Goal: Task Accomplishment & Management: Complete application form

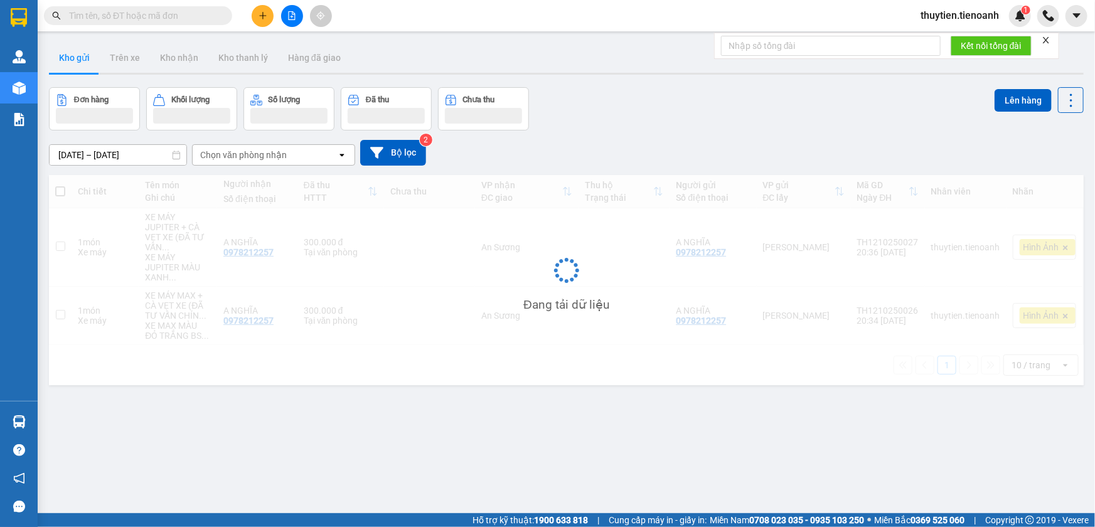
click at [984, 14] on span "thuytien.tienoanh" at bounding box center [960, 16] width 99 height 16
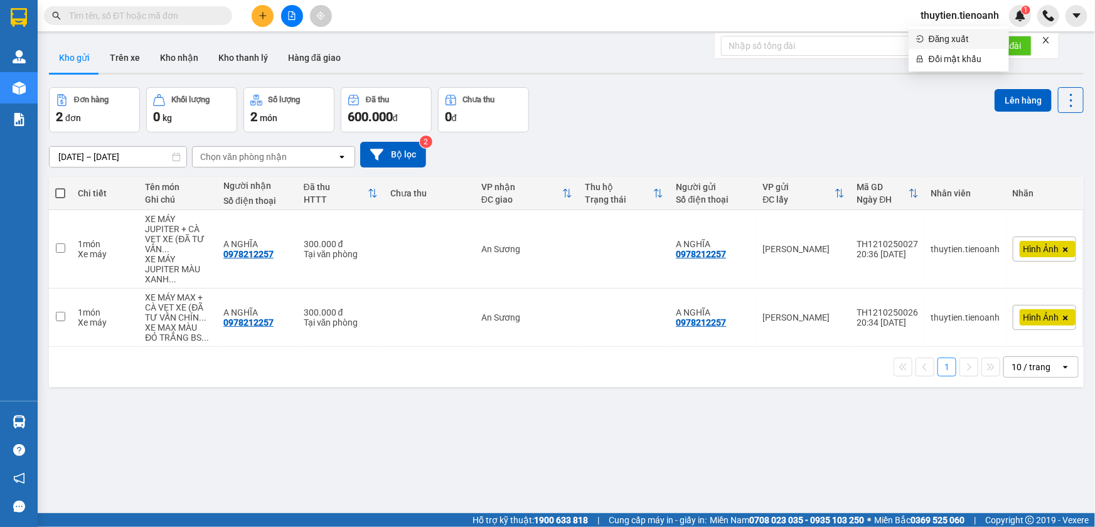
click at [946, 39] on span "Đăng xuất" at bounding box center [965, 39] width 73 height 14
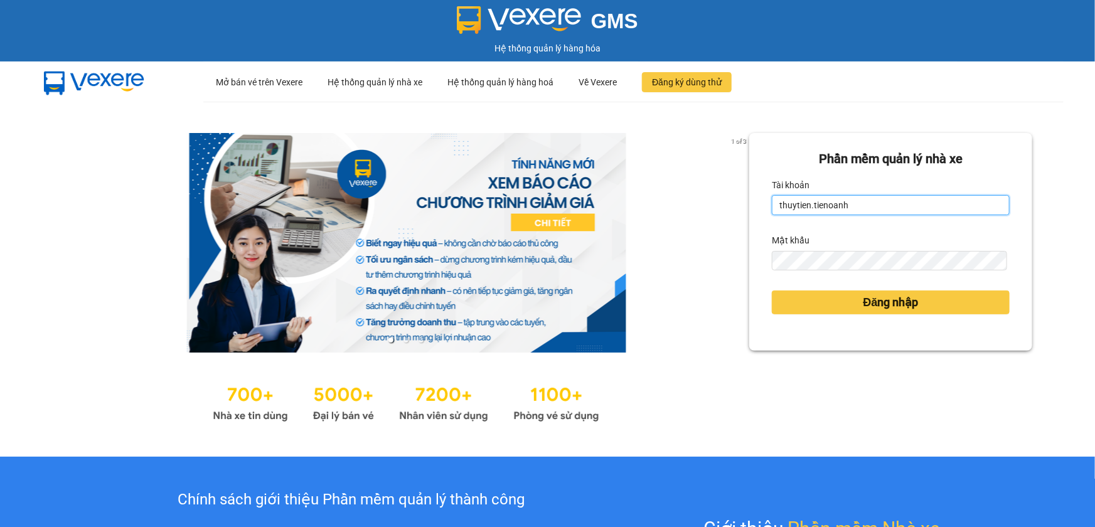
drag, startPoint x: 842, startPoint y: 202, endPoint x: 754, endPoint y: 208, distance: 88.1
click at [754, 208] on div "Phần mềm quản lý nhà xe Tài khoản thuytien.tienoanh Mật khẩu Đăng nhập" at bounding box center [890, 242] width 283 height 218
type input "phamthao.tienoanh"
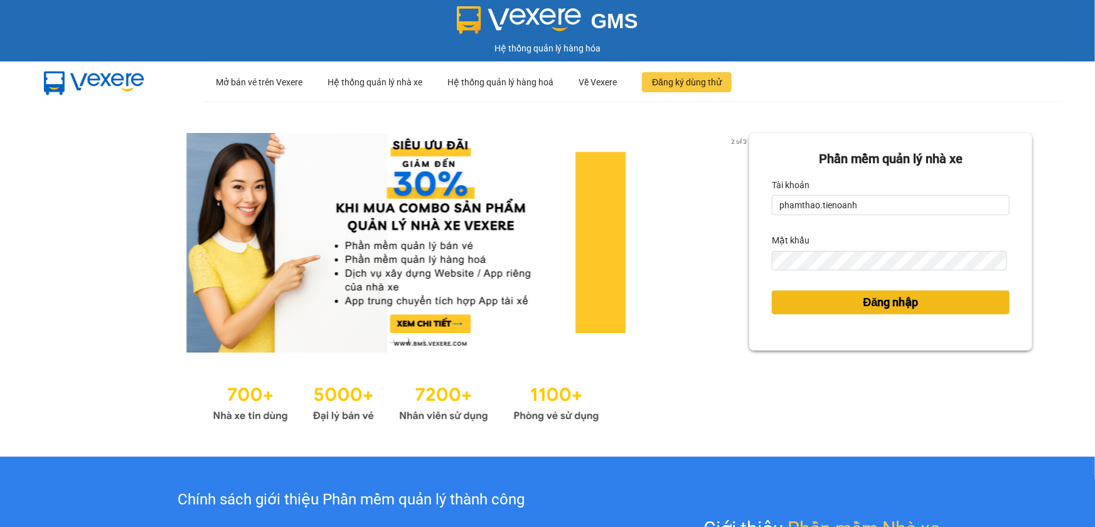
click at [834, 301] on button "Đăng nhập" at bounding box center [891, 303] width 238 height 24
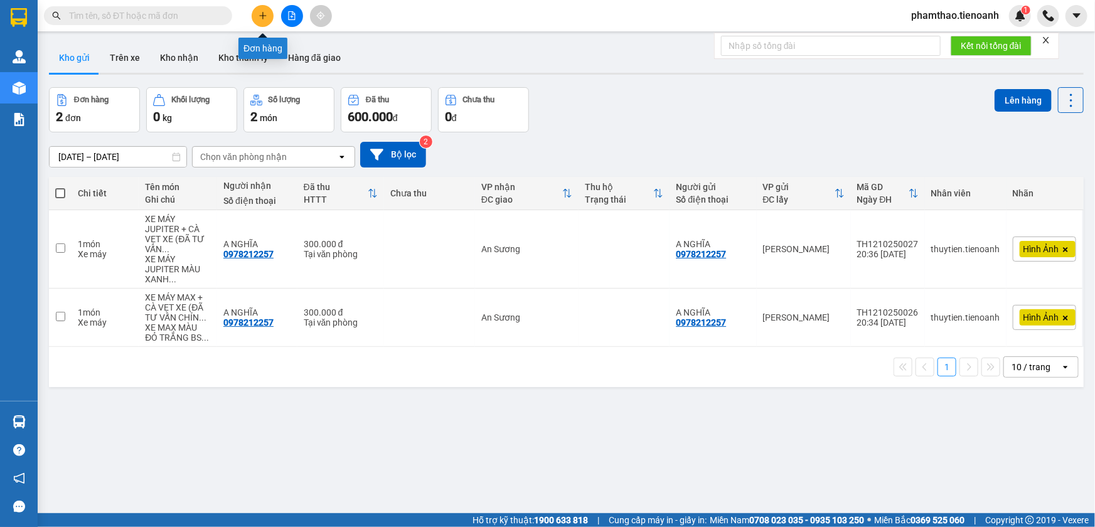
click at [262, 18] on icon "plus" at bounding box center [262, 15] width 1 height 7
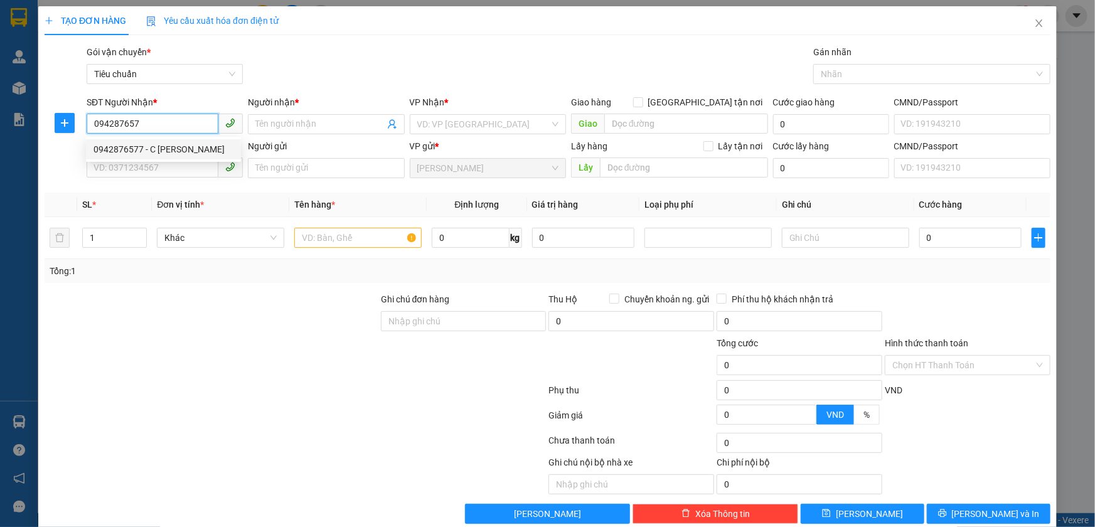
drag, startPoint x: 207, startPoint y: 145, endPoint x: 261, endPoint y: 138, distance: 55.0
click at [206, 145] on div "0942876577 - C QUỲNH ANH" at bounding box center [164, 149] width 140 height 14
type input "0942876577"
type input "C QUỲNH ANH"
checkbox input "true"
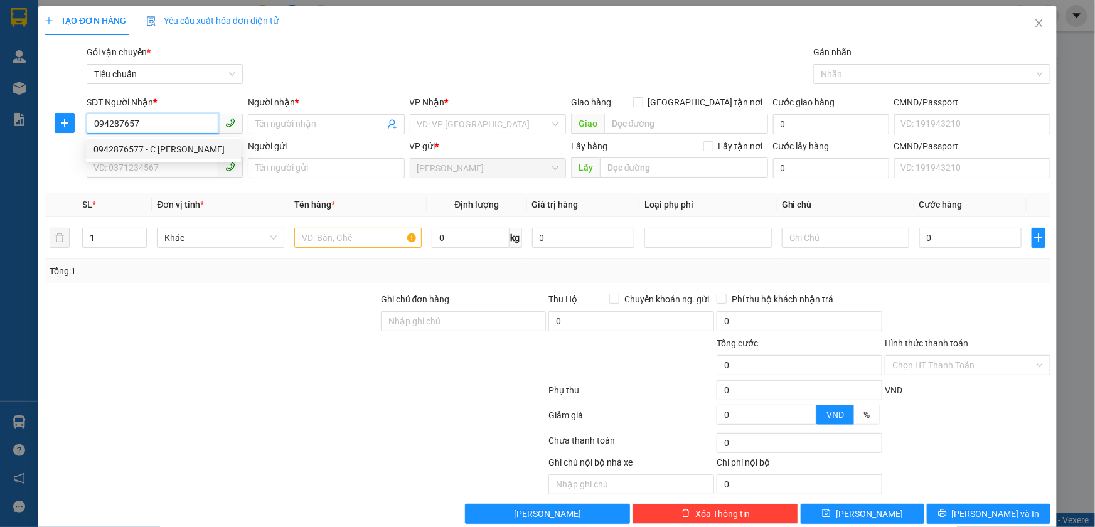
type input "56 Hoàng Diệu 2, Linh Chiểu, Thủ Đức, Hồ Chí Minh"
type input "30.000"
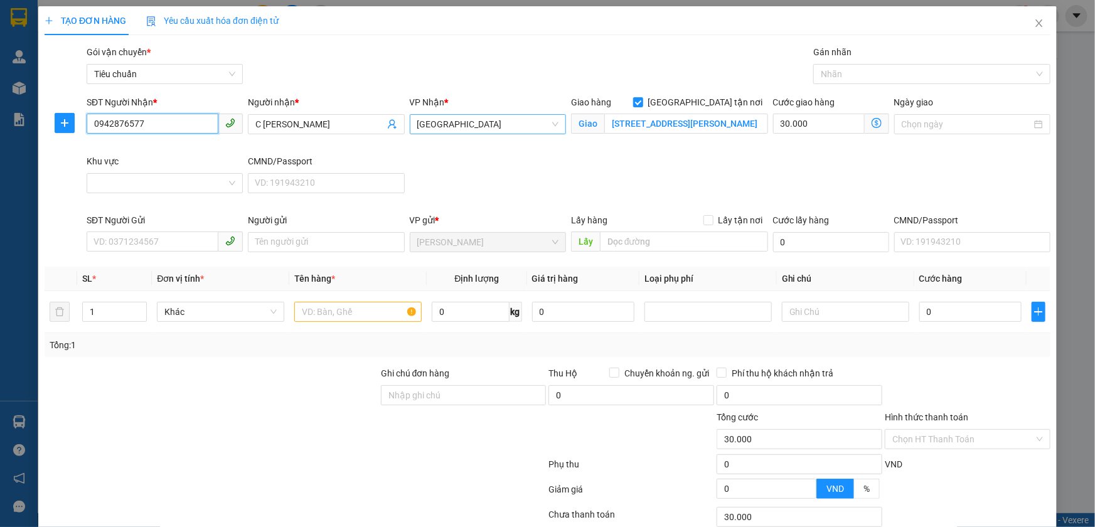
type input "80.000"
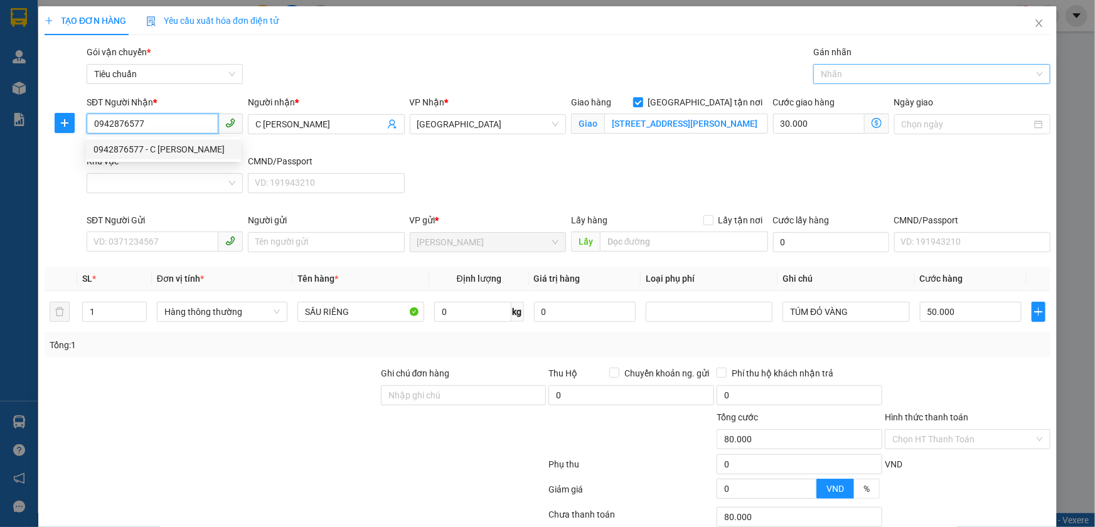
click at [868, 69] on div at bounding box center [926, 74] width 218 height 15
type input "0942876577"
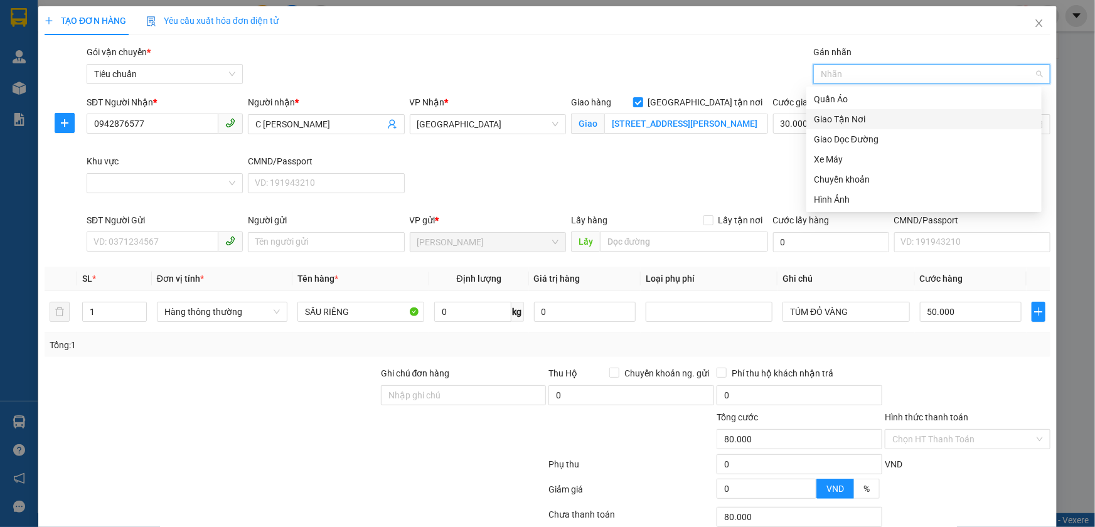
drag, startPoint x: 864, startPoint y: 125, endPoint x: 714, endPoint y: 144, distance: 151.2
click at [858, 126] on div "Giao Tận Nơi" at bounding box center [924, 119] width 235 height 20
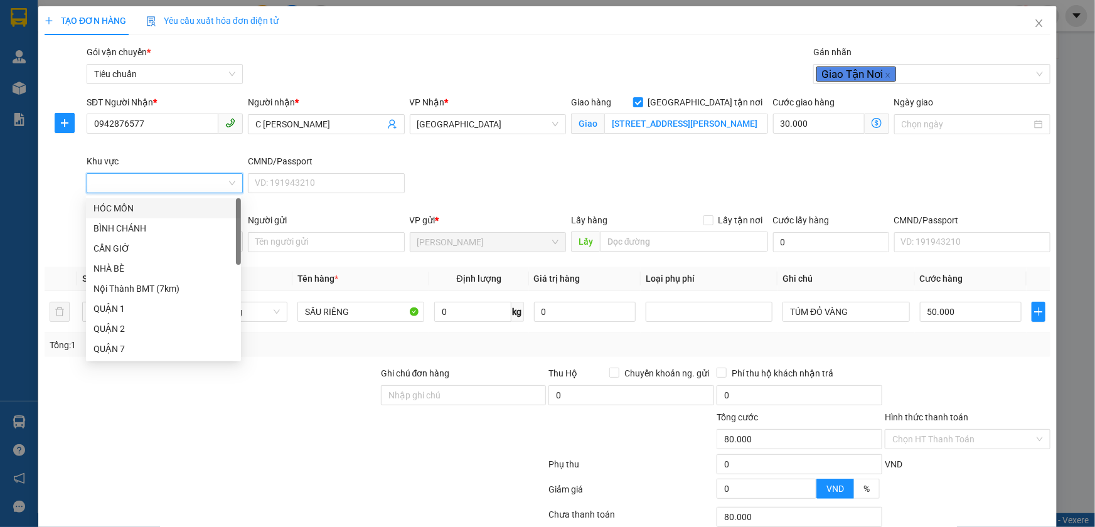
drag, startPoint x: 113, startPoint y: 187, endPoint x: 131, endPoint y: 185, distance: 18.3
click at [113, 182] on input "Khu vực" at bounding box center [160, 183] width 132 height 19
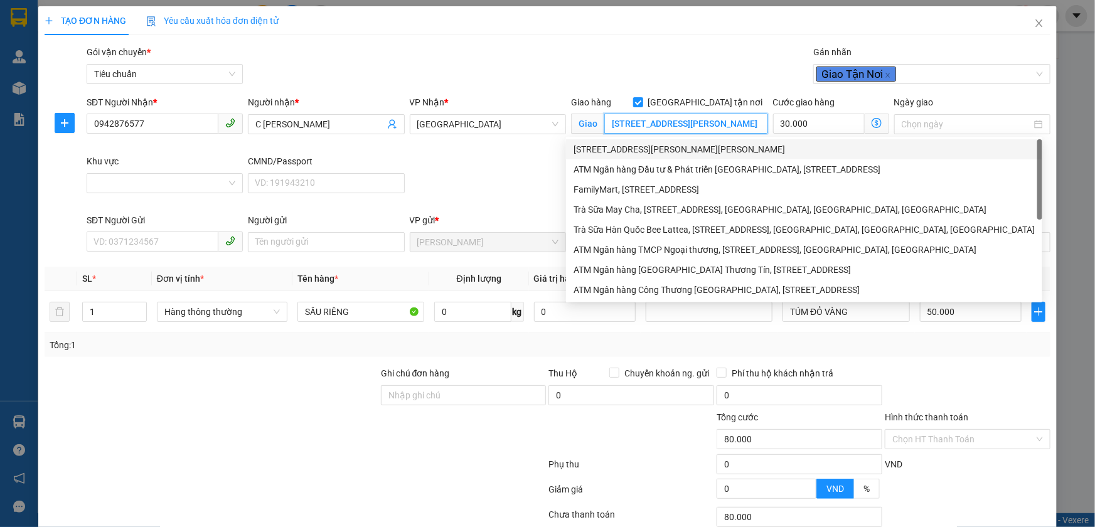
drag, startPoint x: 678, startPoint y: 121, endPoint x: 608, endPoint y: 127, distance: 70.0
click at [608, 127] on input "56 Hoàng Diệu 2, Linh Chiểu, Thủ Đức, Hồ Chí Minh" at bounding box center [686, 124] width 164 height 20
drag, startPoint x: 627, startPoint y: 71, endPoint x: 616, endPoint y: 107, distance: 37.9
click at [625, 72] on div "Gói vận chuyển * Tiêu chuẩn Gán nhãn Giao Tận Nơi" at bounding box center [568, 67] width 969 height 44
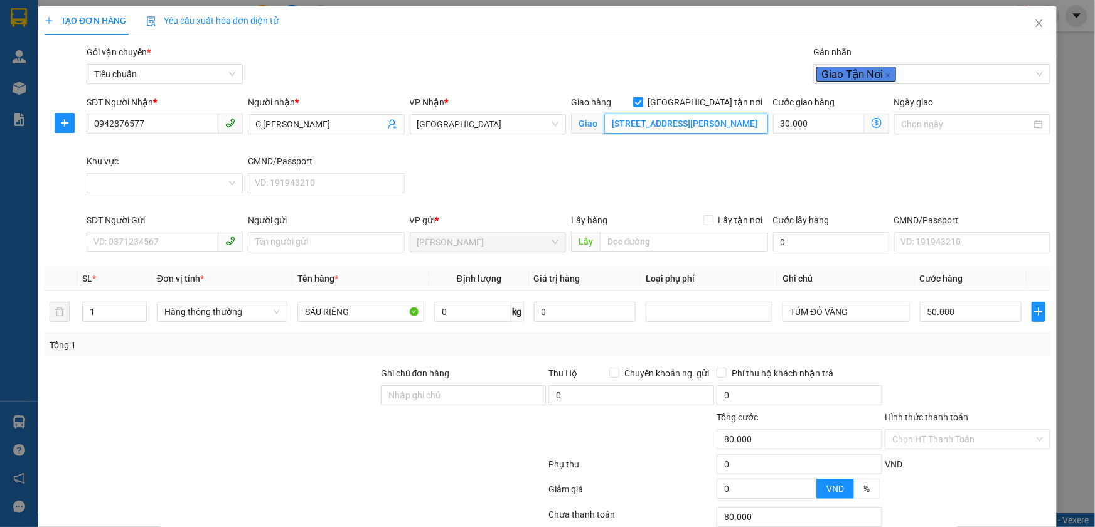
scroll to position [0, 61]
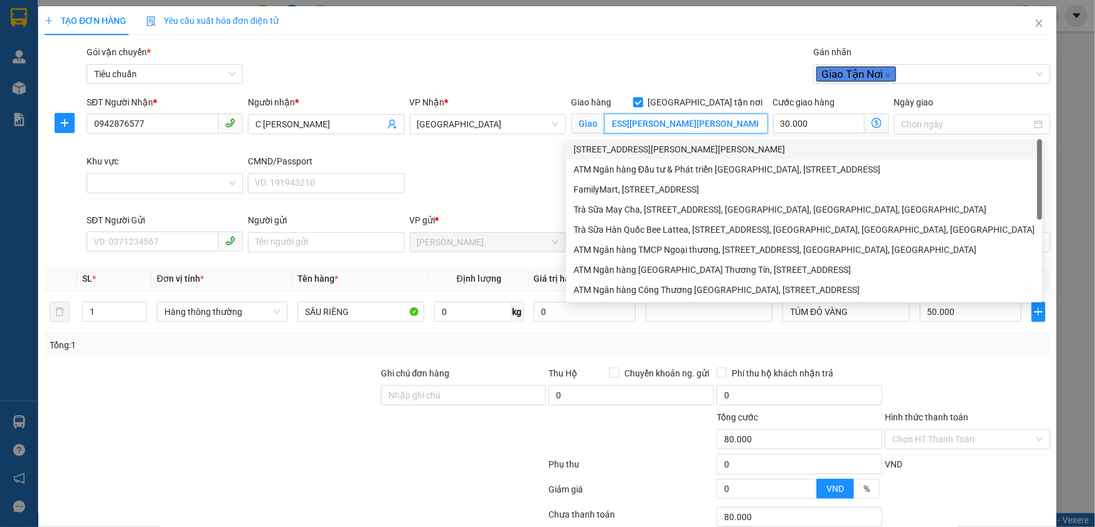
drag, startPoint x: 606, startPoint y: 121, endPoint x: 786, endPoint y: 148, distance: 182.1
click at [786, 148] on body "Kết quả tìm kiếm ( 0 ) Bộ lọc No Data phamthao.tienoanh 1 Quản Lý Quản lý khách…" at bounding box center [547, 263] width 1095 height 527
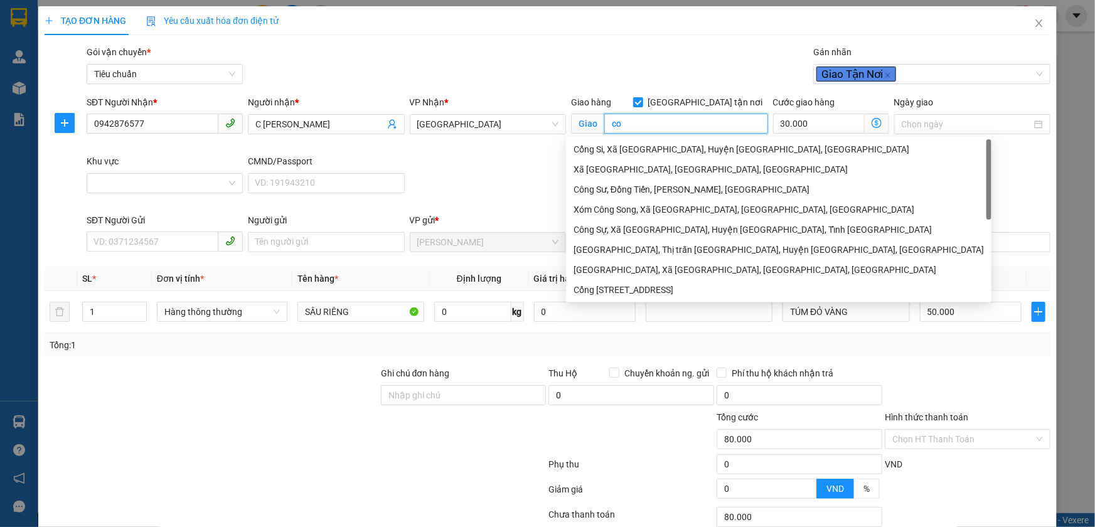
type input "c"
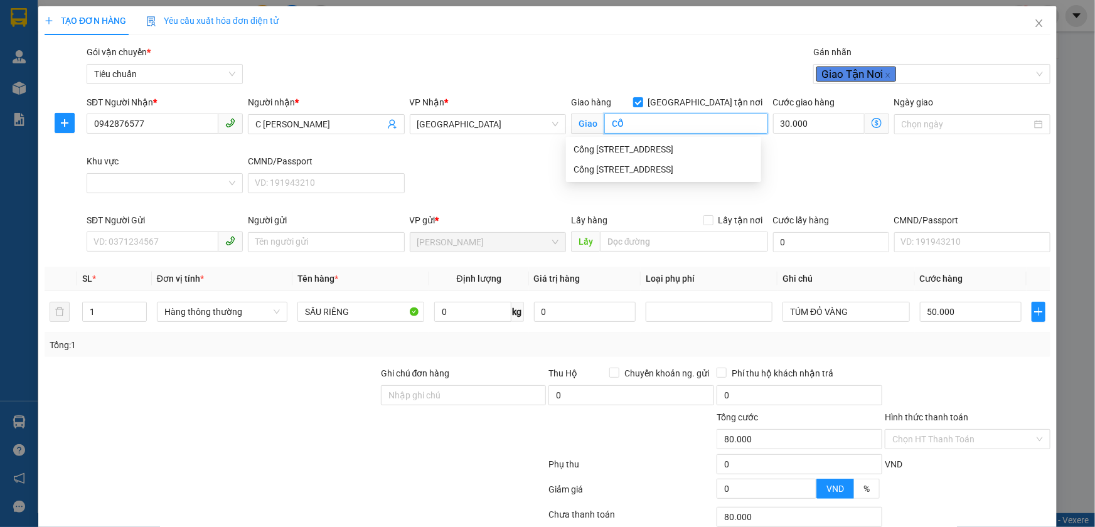
type input "C"
type input "D"
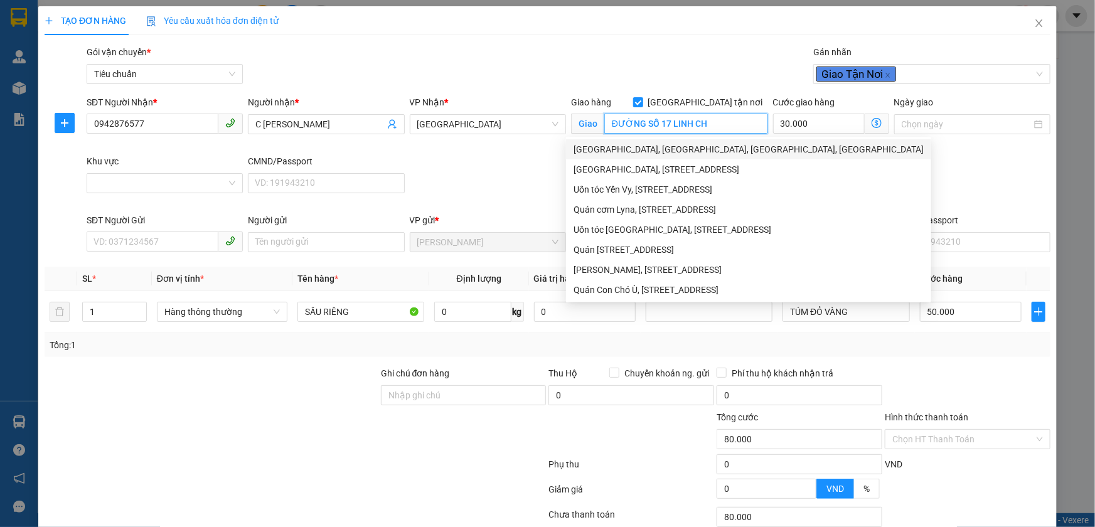
click at [649, 149] on div "Đường Số 17, Phường Linh Chiểu, Thành phố Thủ Đức, Thành phố Hồ Chí Minh" at bounding box center [749, 149] width 350 height 14
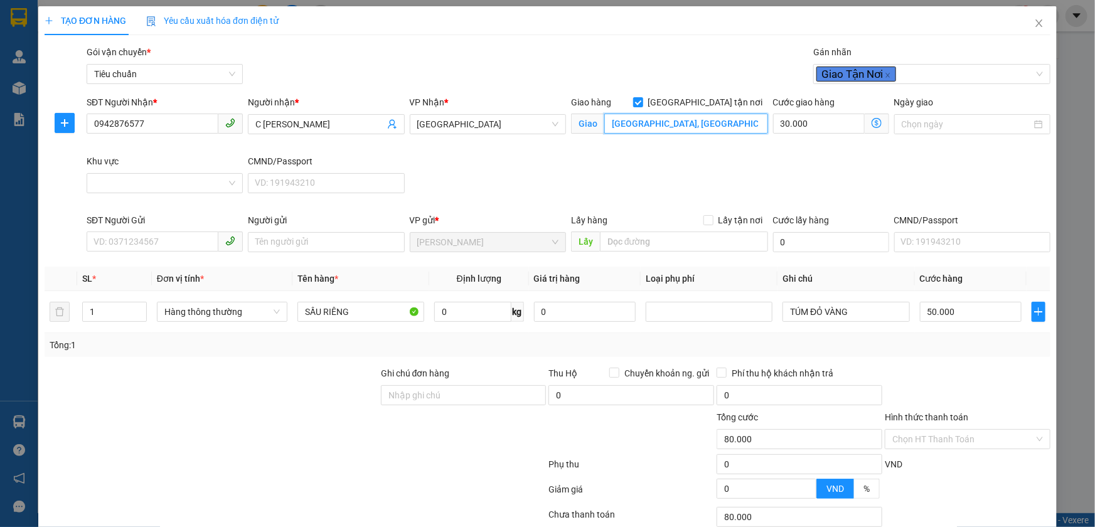
click at [660, 124] on input "Đường Số 17, Phường Linh Chiểu, Thành phố Thủ Đức, Thành phố Hồ Chí Minh" at bounding box center [686, 124] width 164 height 20
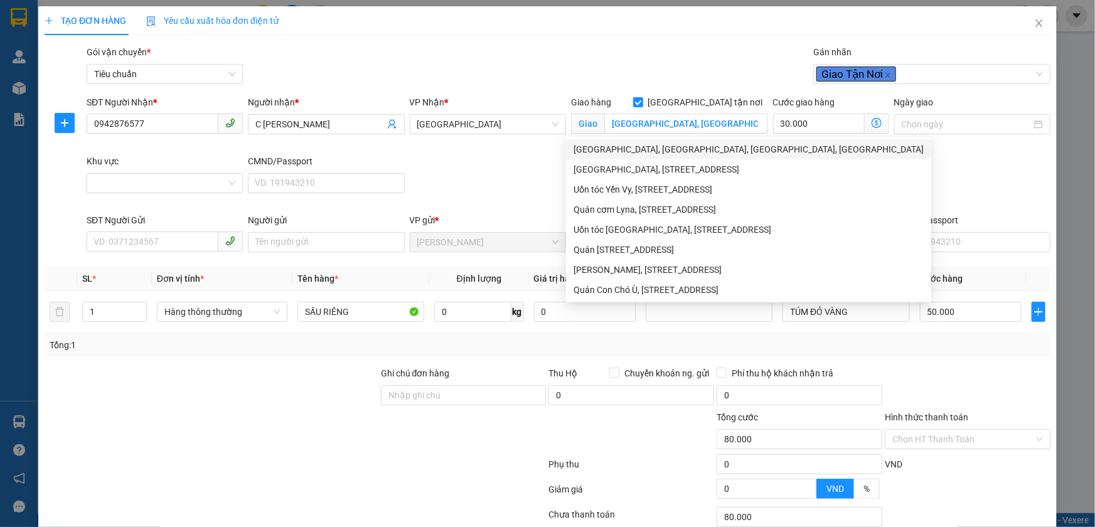
click at [671, 43] on div "TẠO ĐƠN HÀNG Yêu cầu xuất hóa đơn điện tử Transit Pickup Surcharge Ids Transit …" at bounding box center [548, 302] width 1006 height 592
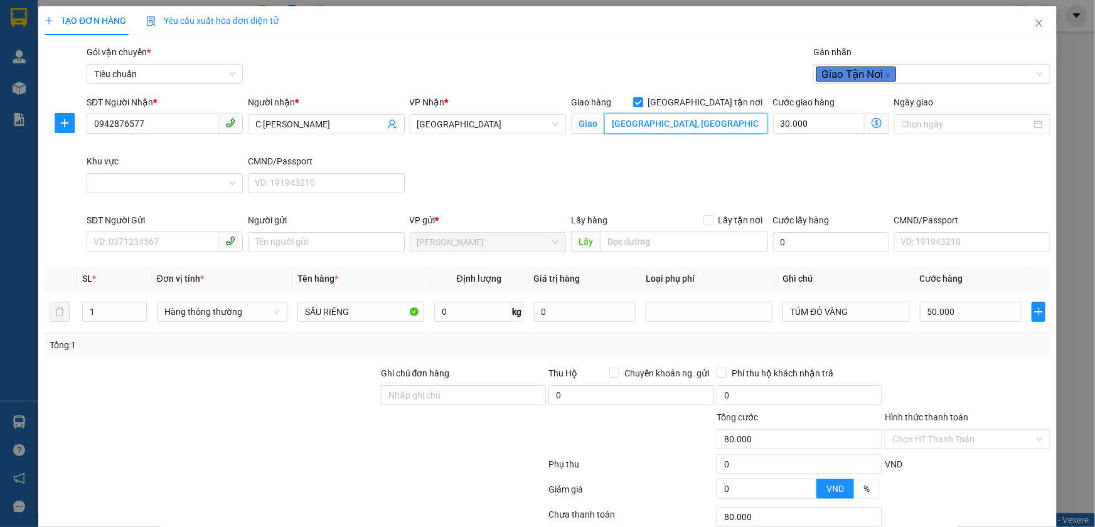
click at [653, 130] on input "Đường Số 17, Phường Linh Chiểu, Thành phố Thủ Đức, Thành phố Hồ Chí Minh" at bounding box center [686, 124] width 164 height 20
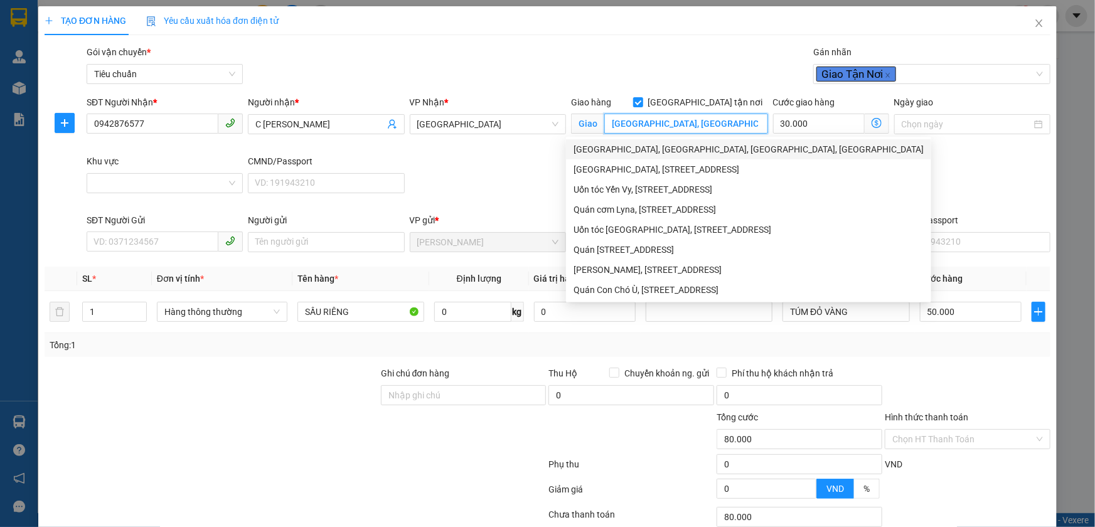
click at [611, 122] on input "Đường Số 17, Phường Linh Chiểu, Thành phố Thủ Đức, Thành phố Hồ Chí Minh" at bounding box center [686, 124] width 164 height 20
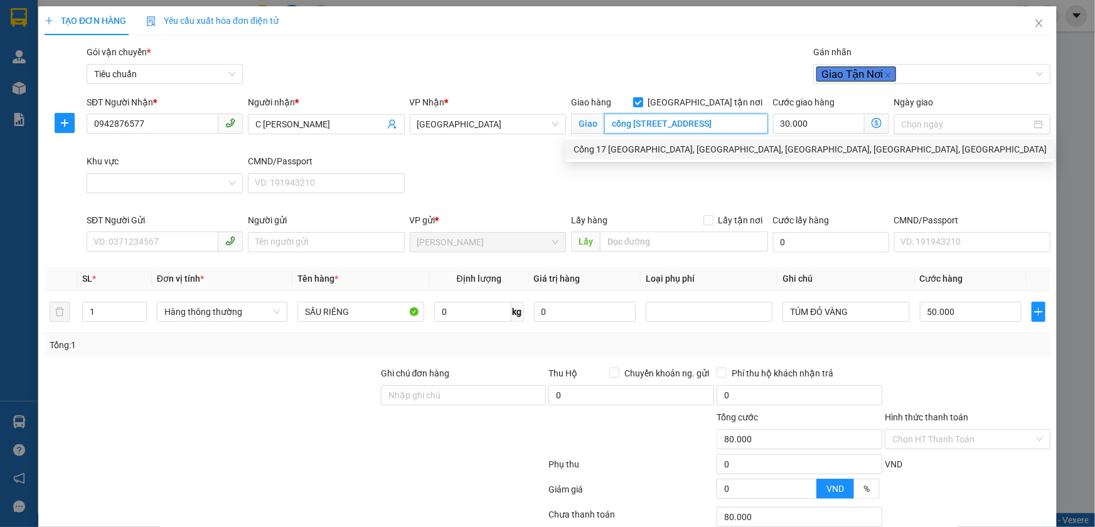
click at [650, 149] on div "Cổng 17 Trường Đại Học Ngân Hàng TPHCM, Đường số 17, Linh Chiểu, Thủ Đức, Ho Ch…" at bounding box center [810, 149] width 473 height 14
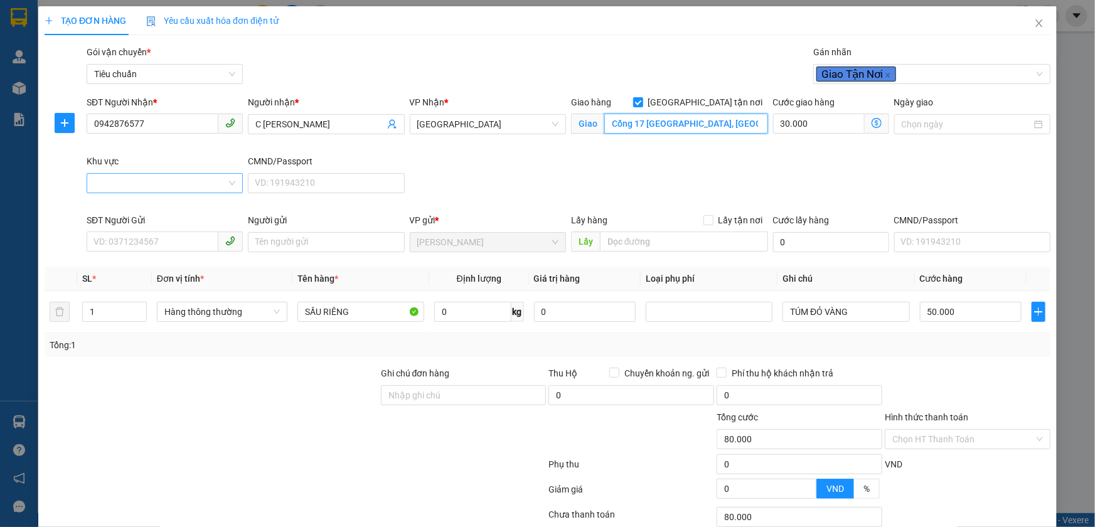
type input "Cổng 17 Trường Đại Học Ngân Hàng TPHCM, Đường số 17, Linh Chiểu, Thủ Đức, Ho Ch…"
click at [150, 178] on input "Khu vực" at bounding box center [160, 183] width 132 height 19
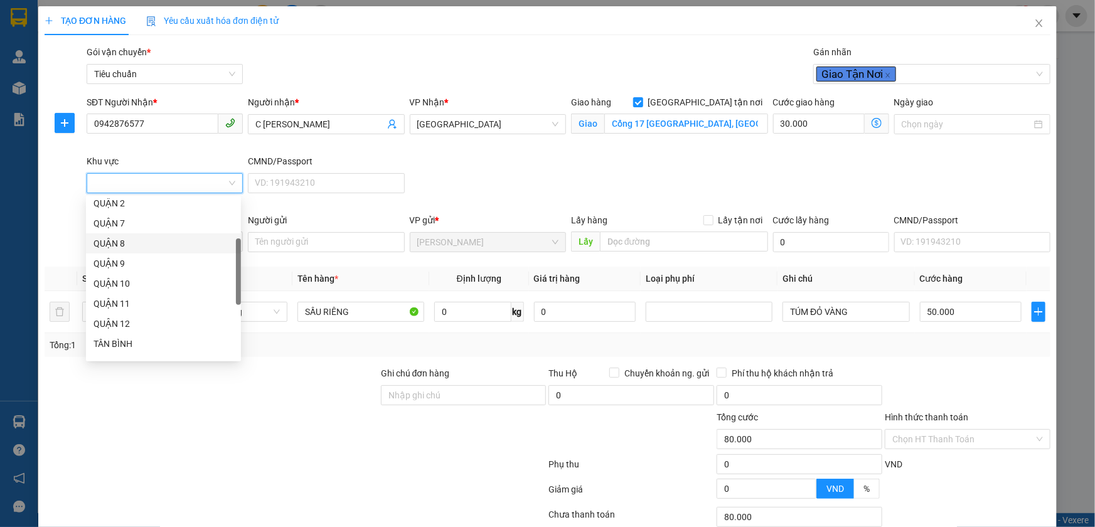
scroll to position [314, 0]
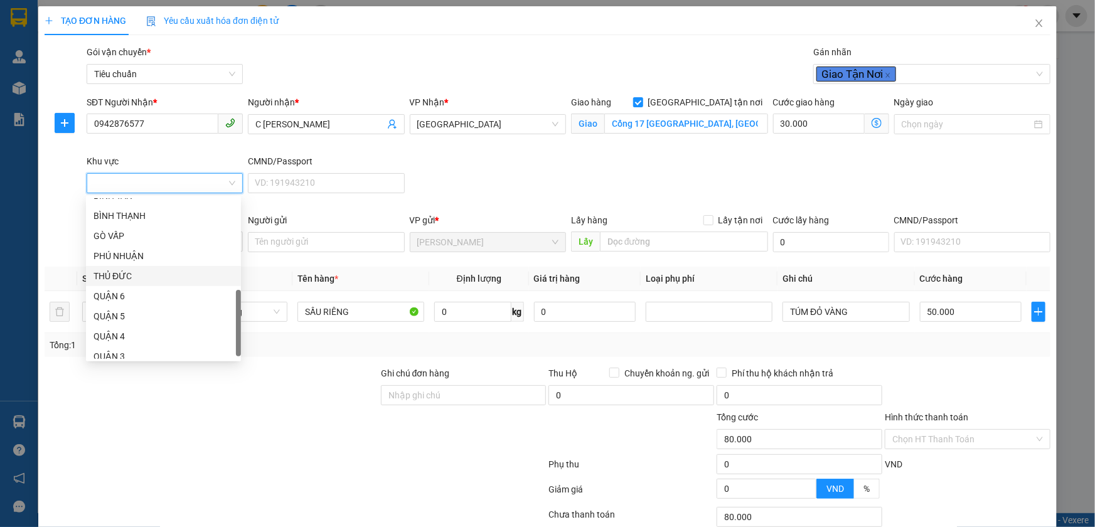
click at [148, 277] on div "THỦ ĐỨC" at bounding box center [164, 276] width 140 height 14
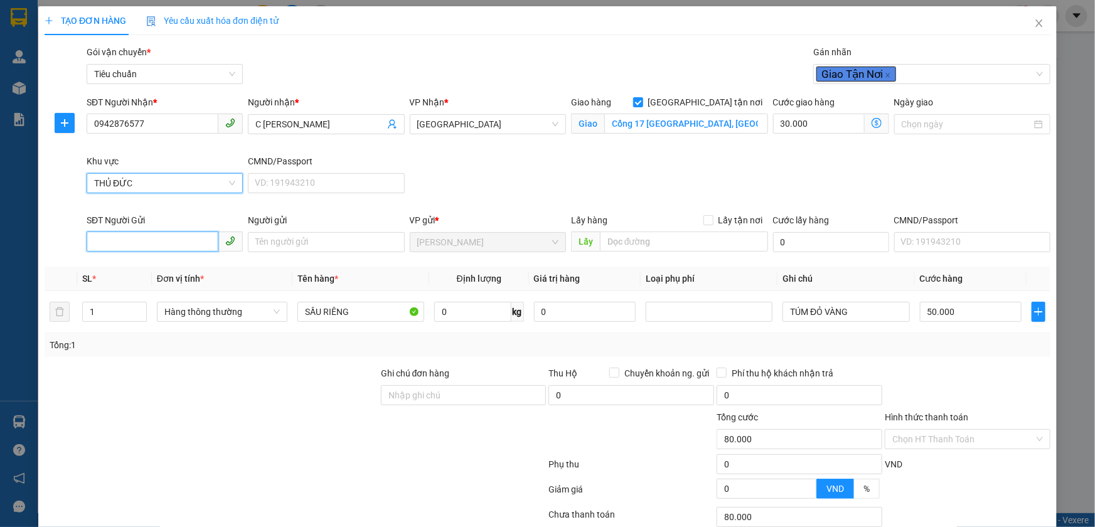
click at [133, 245] on input "SĐT Người Gửi" at bounding box center [153, 242] width 132 height 20
type input "50.000"
type input "0"
click at [151, 260] on div "0942419798 - A THẮNG" at bounding box center [164, 267] width 140 height 14
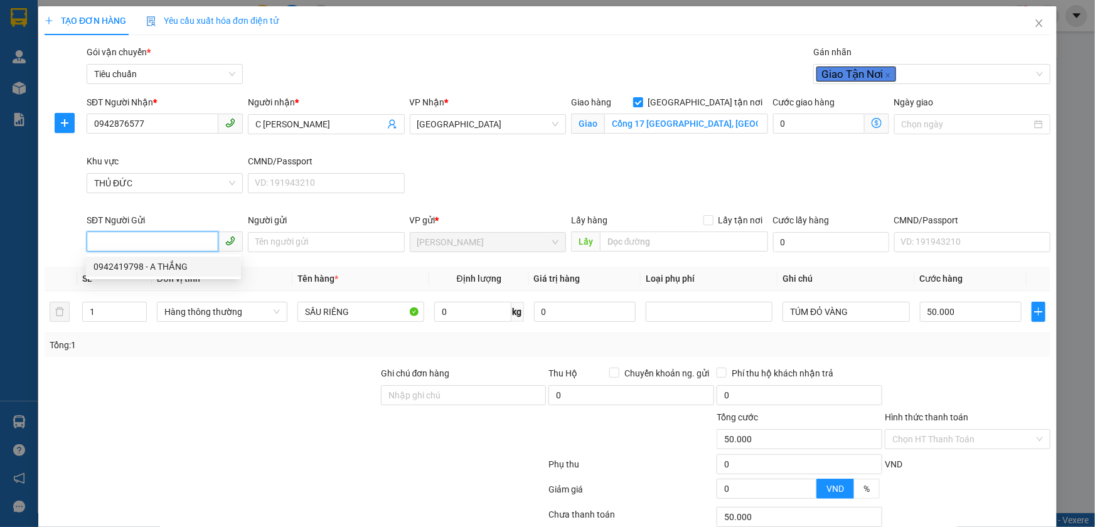
type input "0942419798"
type input "A THẮNG"
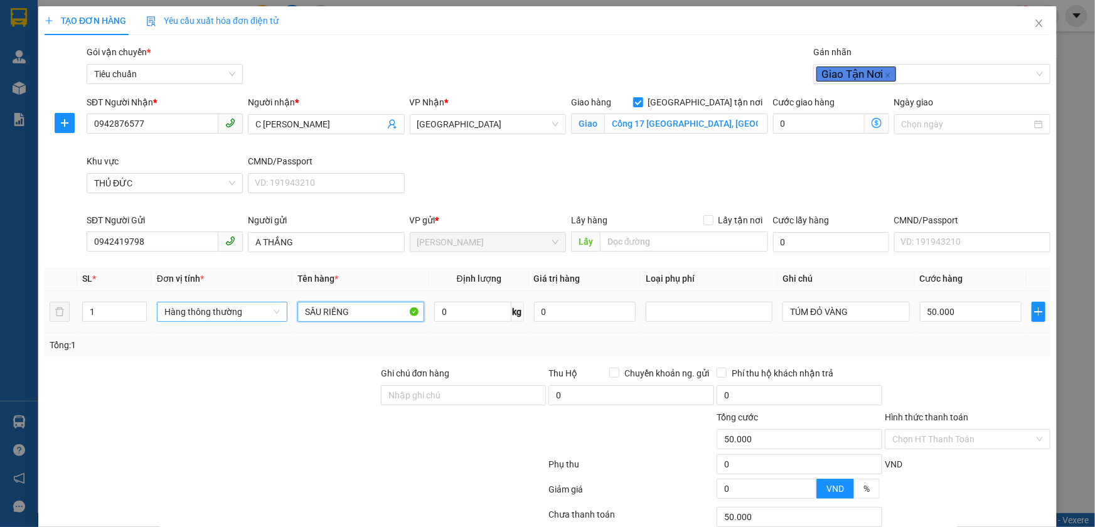
drag, startPoint x: 356, startPoint y: 313, endPoint x: 266, endPoint y: 315, distance: 89.8
click at [266, 315] on tr "1 Hàng thông thường SẦU RIÊNG 0 kg 0 TÚM ĐỎ VÀNG 50.000" at bounding box center [548, 312] width 1006 height 42
drag, startPoint x: 372, startPoint y: 309, endPoint x: 278, endPoint y: 316, distance: 93.8
click at [279, 316] on tr "1 Hàng thông thường thức ăn + gt 0 kg 0 TÚM ĐỎ VÀNG 50.000" at bounding box center [548, 312] width 1006 height 42
type input "THỨC ĂN + GT"
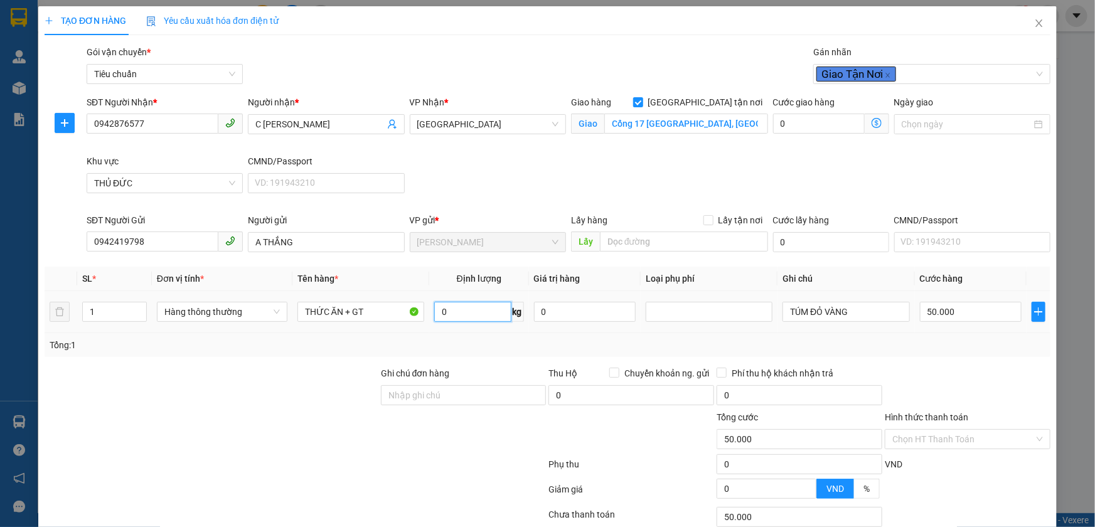
click at [458, 308] on input "0" at bounding box center [472, 312] width 77 height 20
type input "5"
drag, startPoint x: 414, startPoint y: 445, endPoint x: 868, endPoint y: 313, distance: 472.6
click at [421, 442] on div at bounding box center [464, 433] width 168 height 44
type input "30.000"
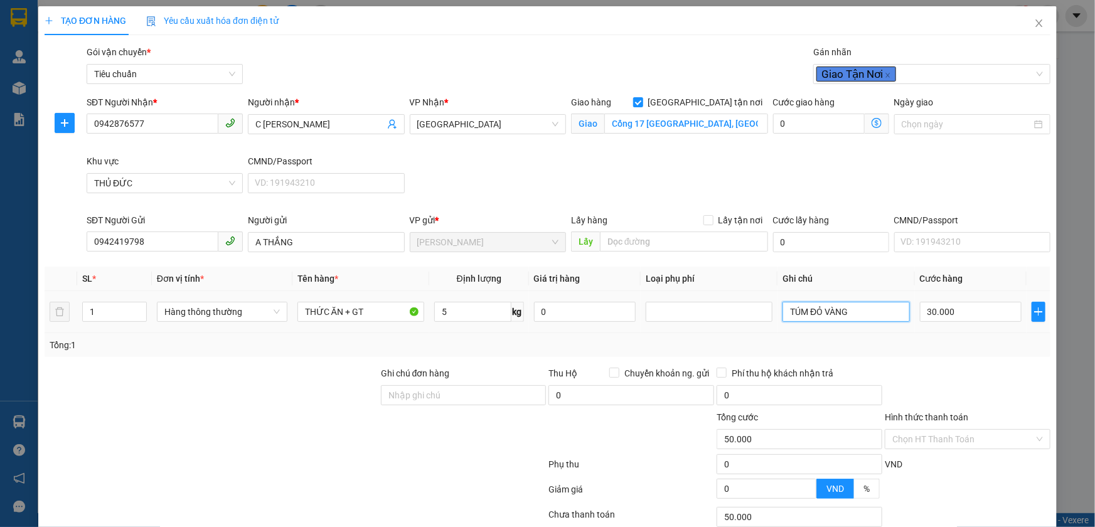
type input "30.000"
type input "80.000"
type input "50.000"
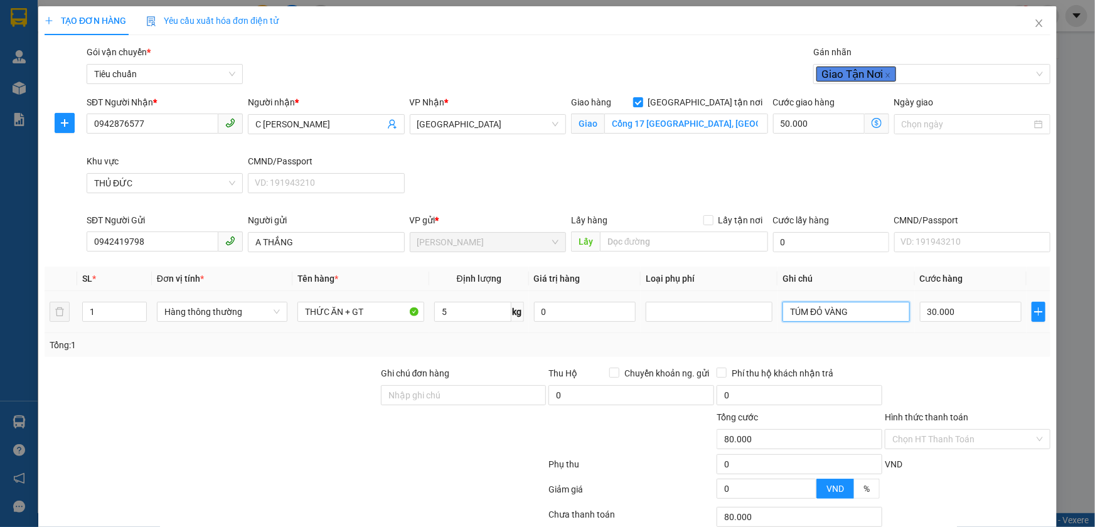
drag, startPoint x: 868, startPoint y: 313, endPoint x: 763, endPoint y: 325, distance: 105.4
click at [763, 325] on tr "1 Hàng thông thường THỨC ĂN + GT 5 kg 0 TÚM ĐỎ VÀNG 30.000" at bounding box center [548, 312] width 1006 height 42
type input "TÚM TRẮNG XANH L"
click at [668, 140] on div "Giao hàng Giao tận nơi Giao Cổng 17 Trường Đại Học Ngân Hàng TPHCM, Đường số 17…" at bounding box center [670, 124] width 202 height 59
click at [872, 121] on icon "dollar-circle" at bounding box center [877, 123] width 10 height 10
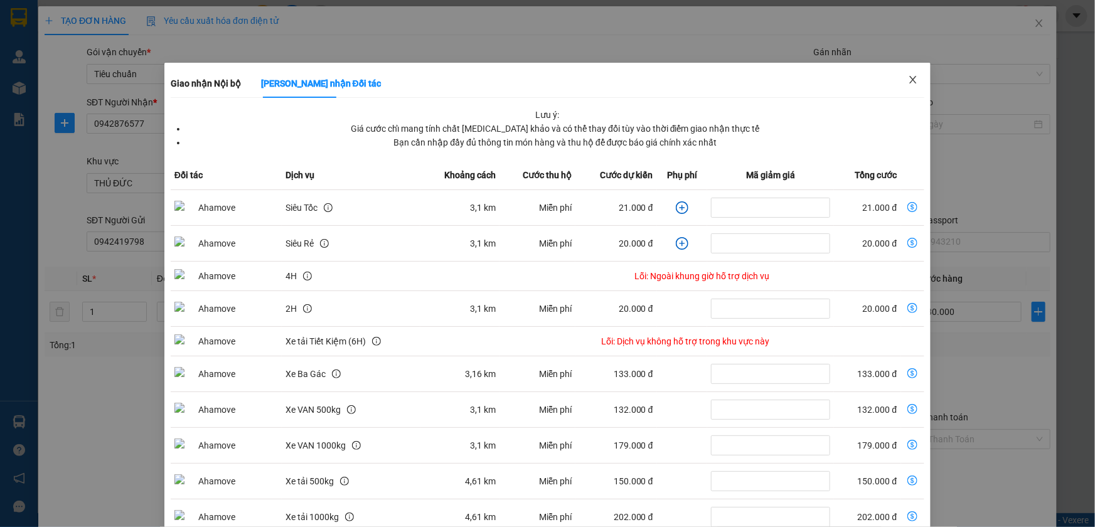
click at [910, 78] on icon "close" at bounding box center [913, 80] width 10 height 10
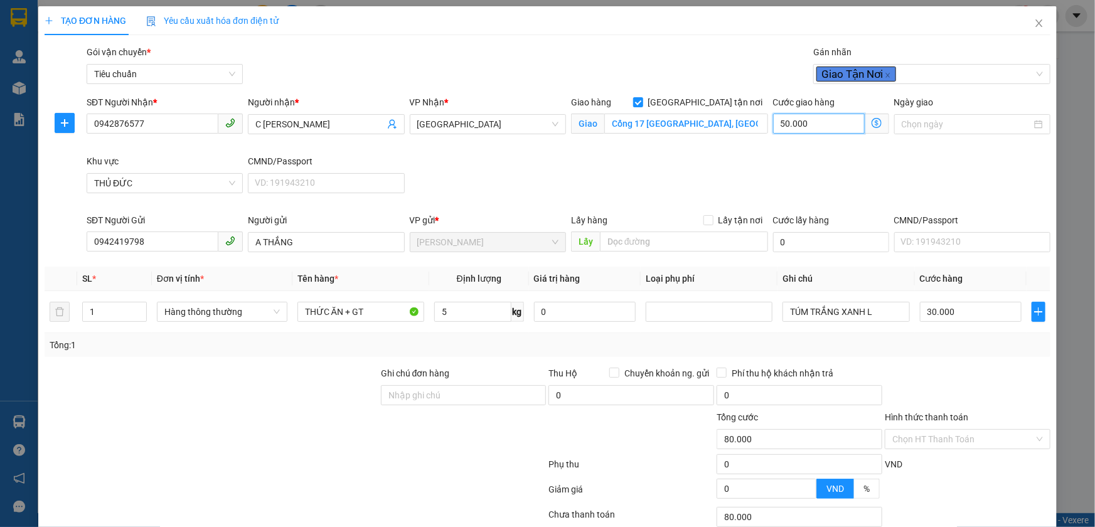
click at [805, 118] on input "50.000" at bounding box center [819, 124] width 92 height 20
type input "30.003"
type input "3"
type input "30.030"
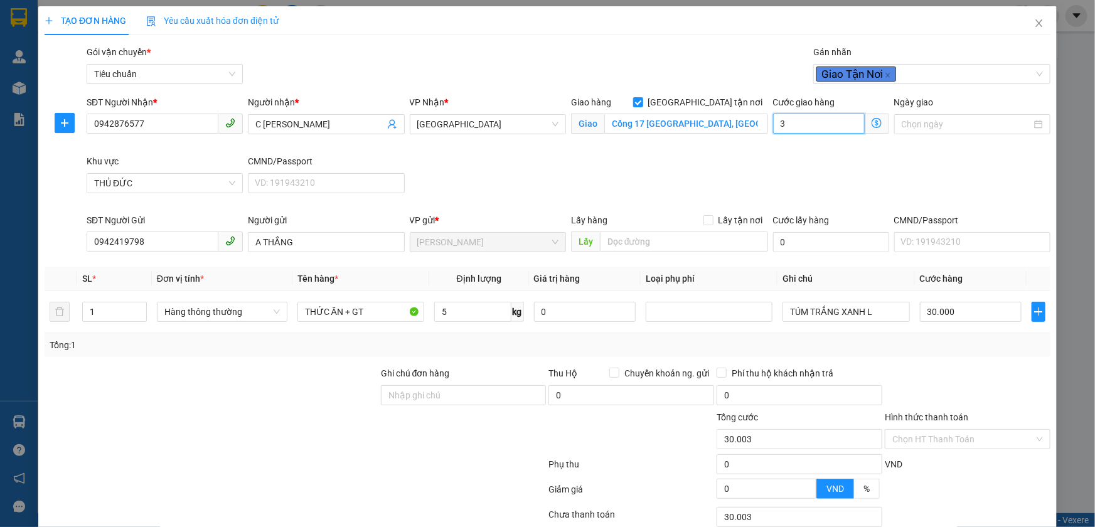
type input "30.030"
type input "30"
type input "60.000"
type input "30.000"
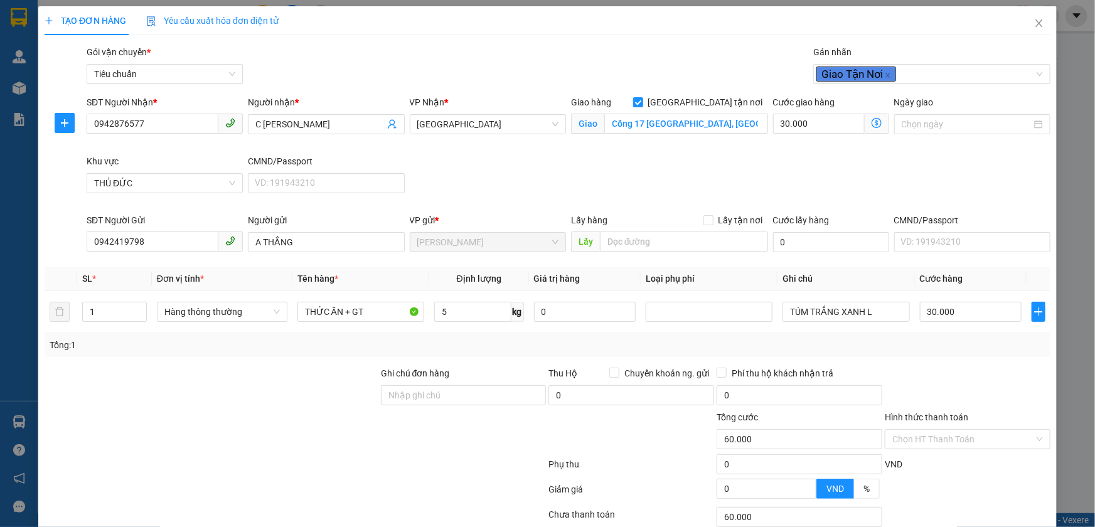
drag, startPoint x: 708, startPoint y: 186, endPoint x: 831, endPoint y: 228, distance: 129.8
click at [736, 200] on div "SĐT Người Nhận * 0942876577 Người nhận * C QUỲNH ANH VP Nhận * Thủ Đức Giao hàn…" at bounding box center [568, 154] width 969 height 118
click at [925, 436] on input "Hình thức thanh toán" at bounding box center [964, 439] width 142 height 19
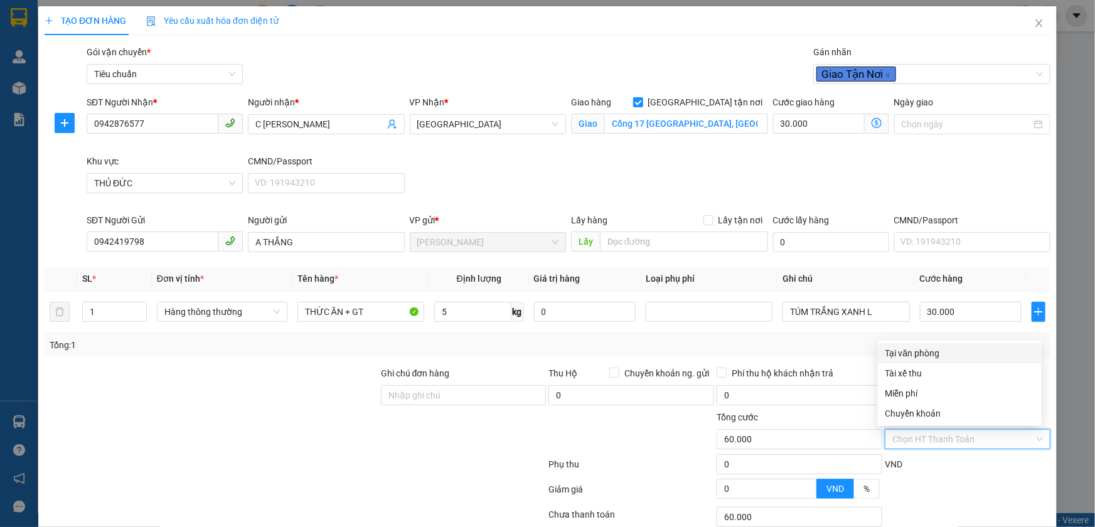
click at [918, 352] on div "Tại văn phòng" at bounding box center [960, 353] width 149 height 14
type input "0"
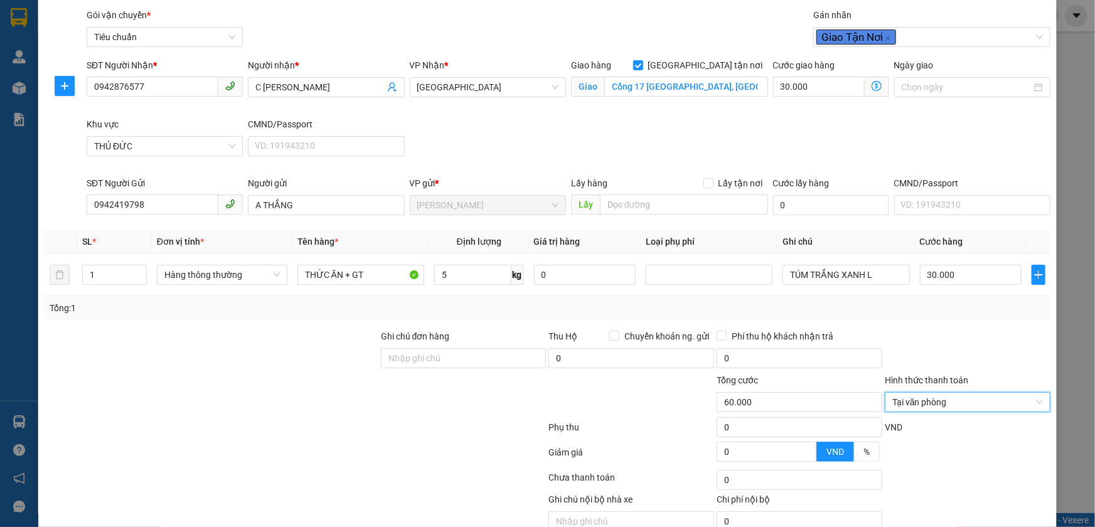
scroll to position [94, 0]
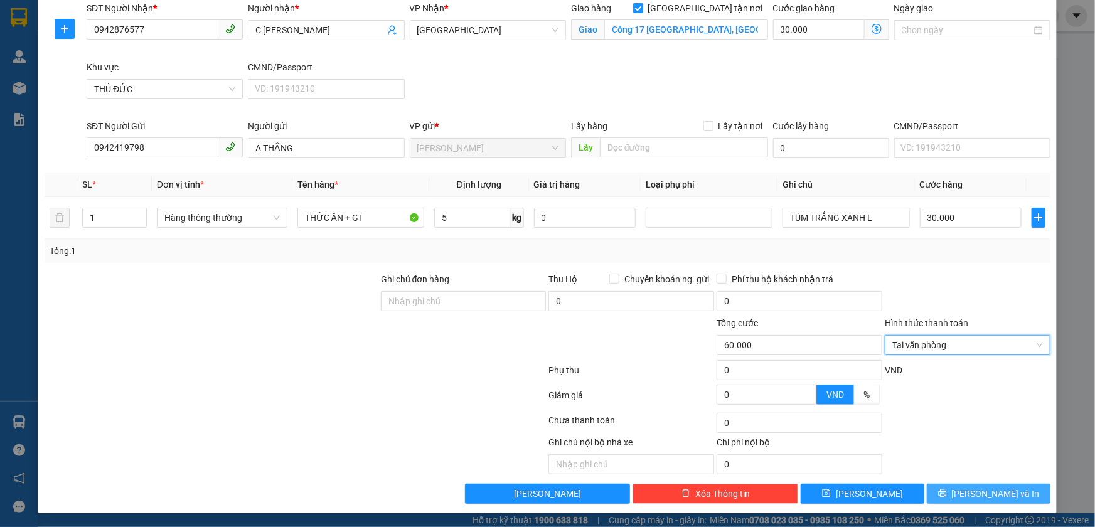
click at [945, 497] on button "Lưu và In" at bounding box center [989, 494] width 124 height 20
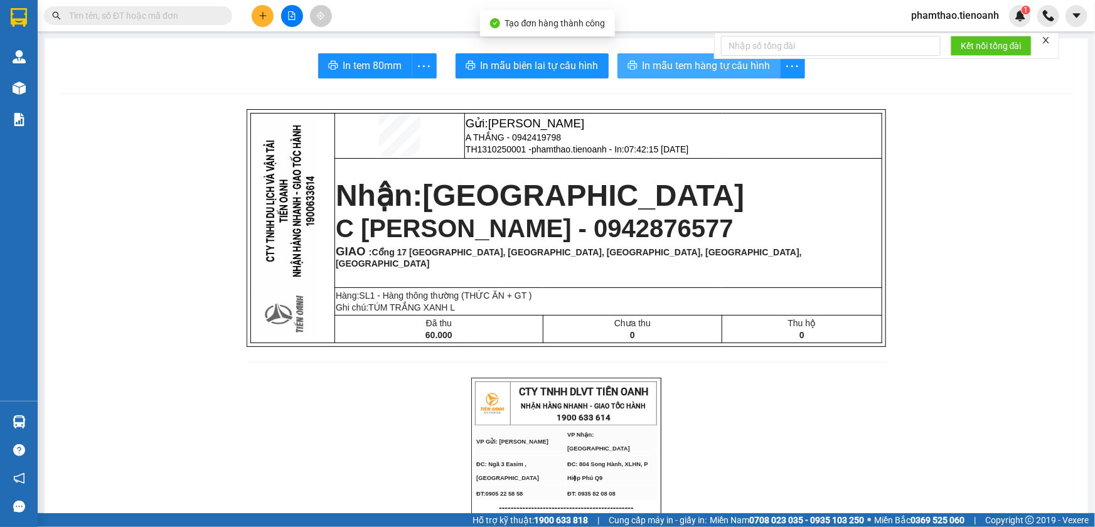
drag, startPoint x: 652, startPoint y: 65, endPoint x: 689, endPoint y: 63, distance: 37.7
click at [655, 63] on span "In mẫu tem hàng tự cấu hình" at bounding box center [707, 66] width 128 height 16
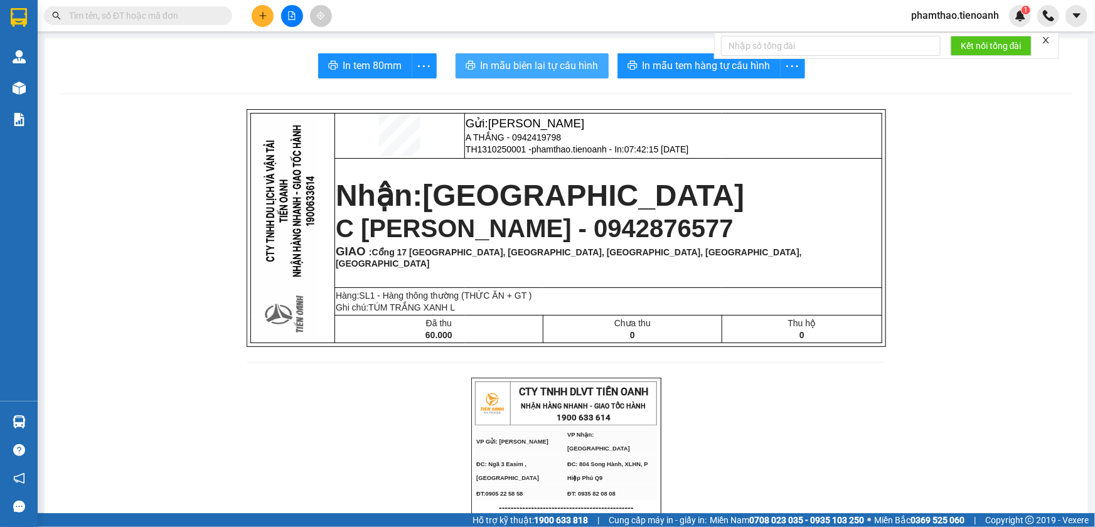
drag, startPoint x: 555, startPoint y: 68, endPoint x: 674, endPoint y: 134, distance: 136.0
click at [561, 72] on span "In mẫu biên lai tự cấu hình" at bounding box center [540, 66] width 118 height 16
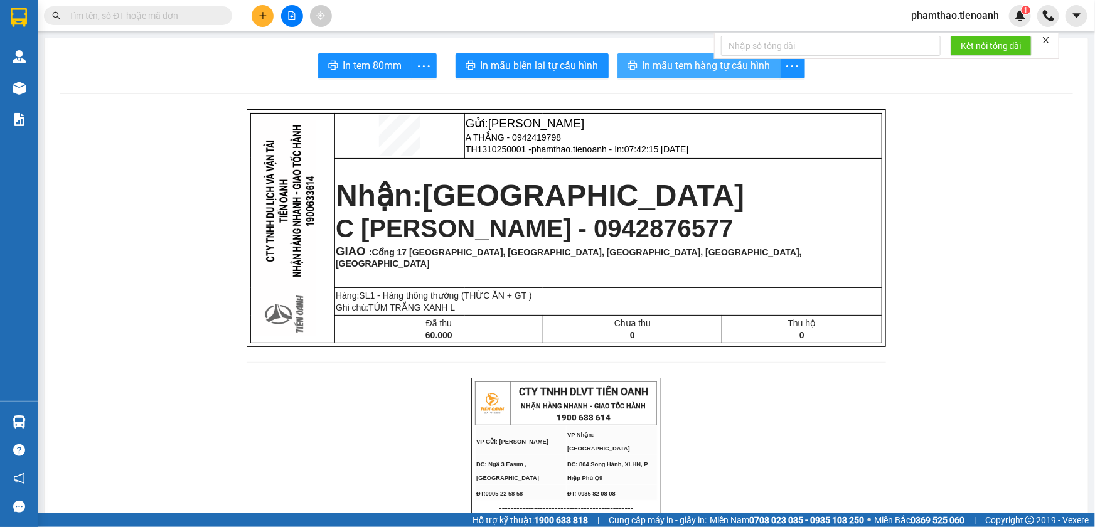
drag, startPoint x: 697, startPoint y: 70, endPoint x: 797, endPoint y: 23, distance: 111.2
click at [703, 66] on span "In mẫu tem hàng tự cấu hình" at bounding box center [707, 66] width 128 height 16
